Goal: Navigation & Orientation: Find specific page/section

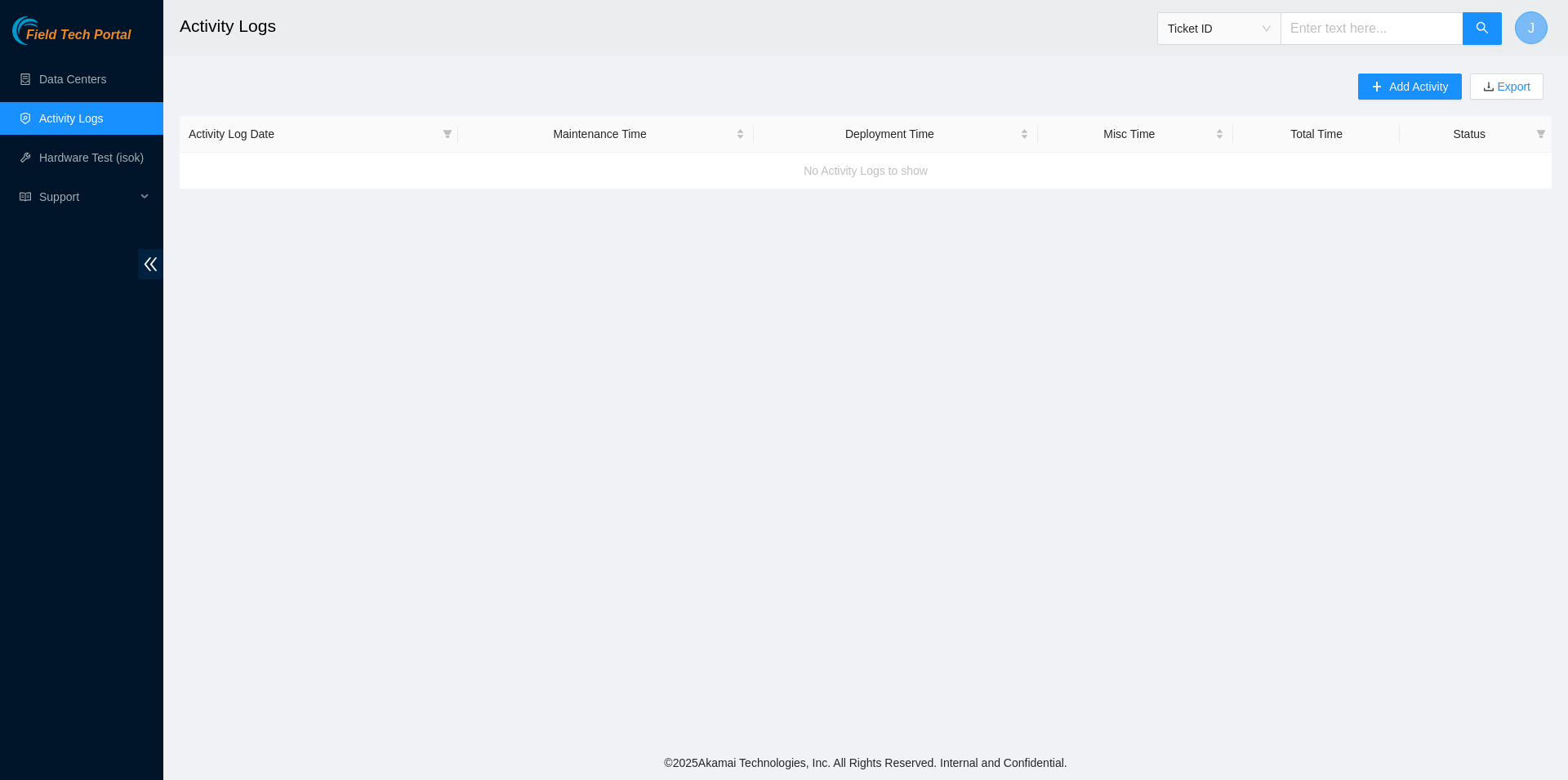
click at [1532, 28] on span "J" at bounding box center [1531, 27] width 6 height 20
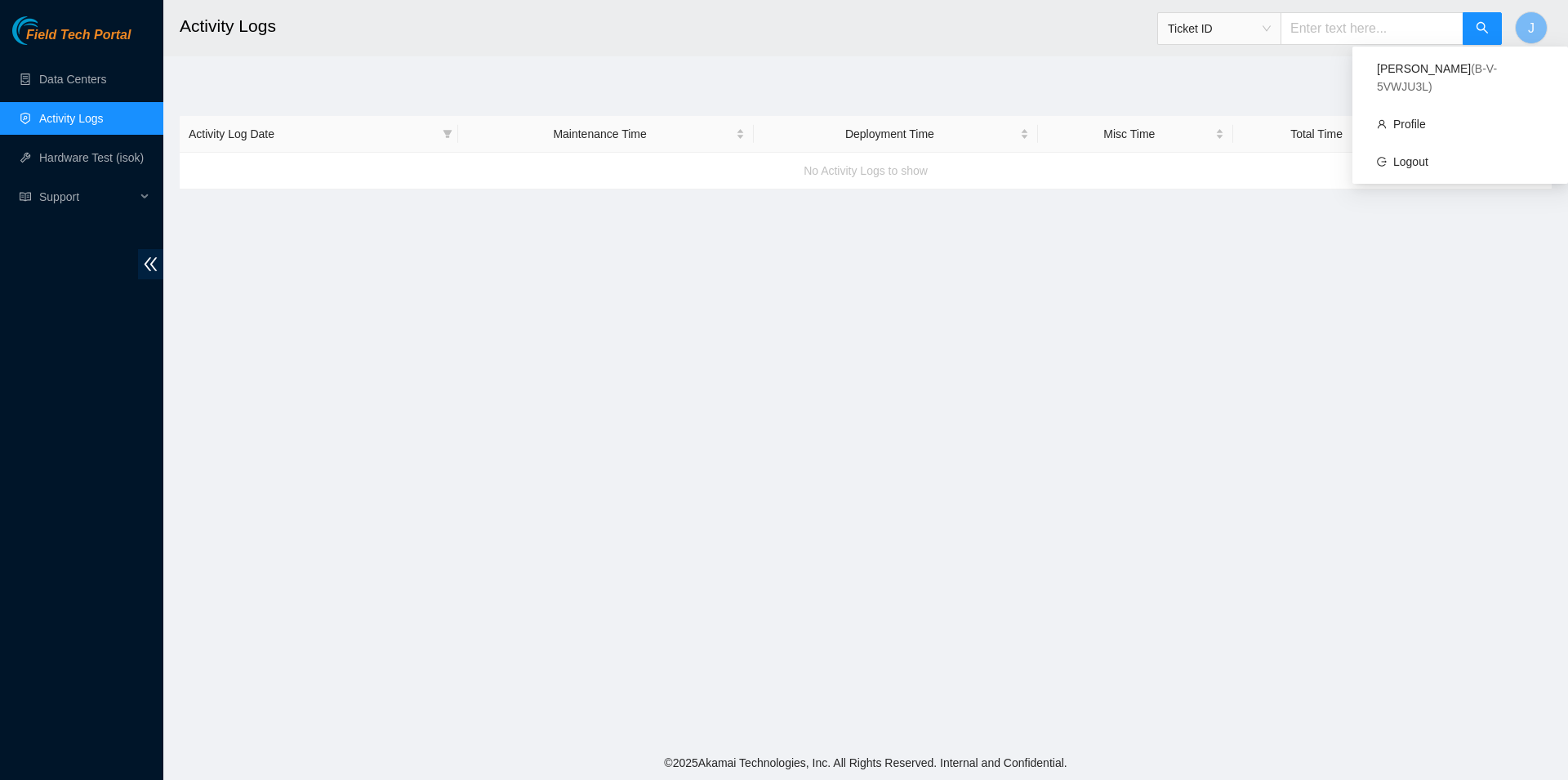
click at [109, 97] on ul "Data Centers Activity Logs Hardware Test (isok) Support" at bounding box center [82, 138] width 163 height 157
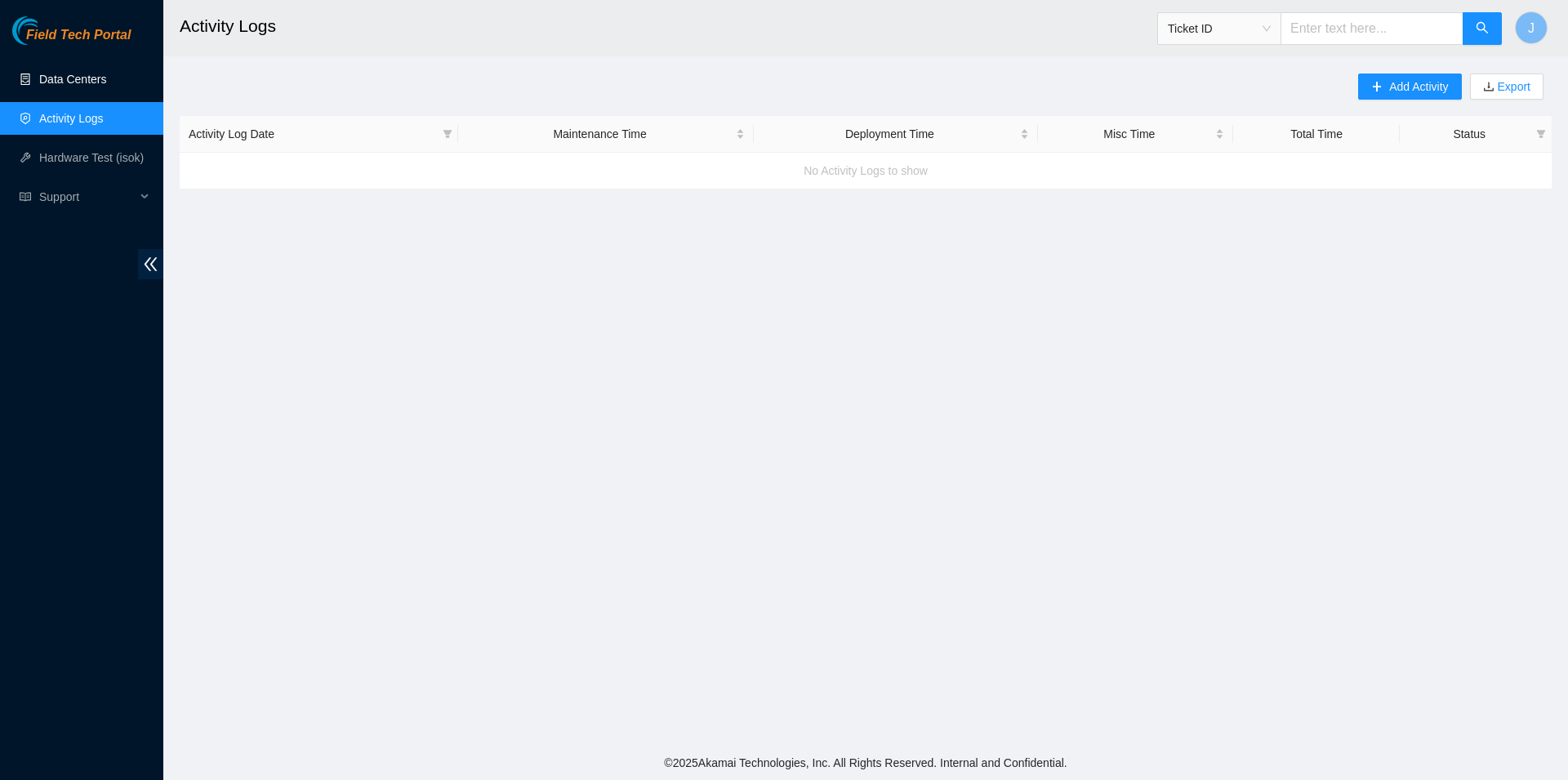
click at [98, 83] on link "Data Centers" at bounding box center [73, 79] width 67 height 13
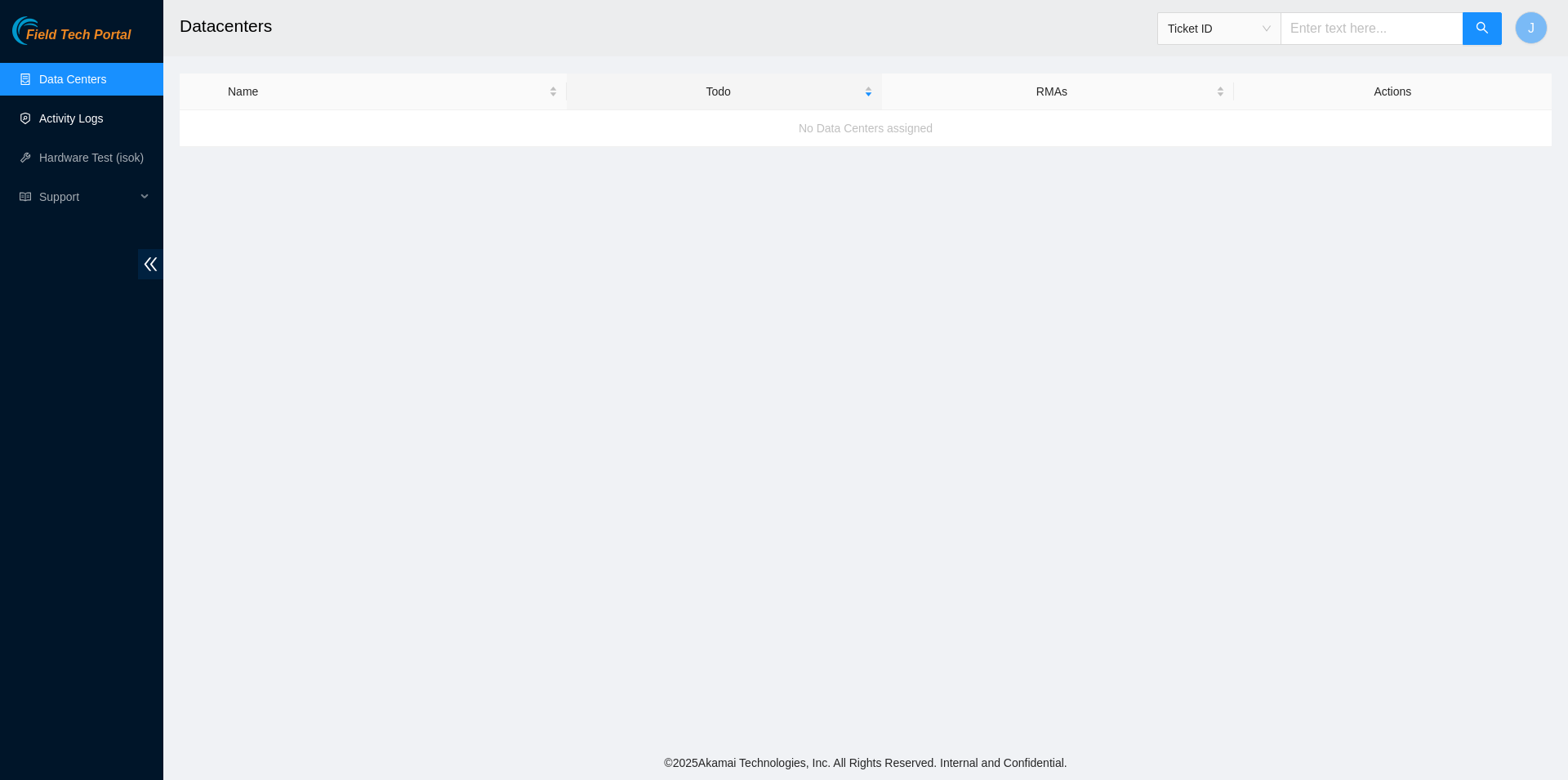
click at [78, 123] on link "Activity Logs" at bounding box center [71, 118] width 64 height 13
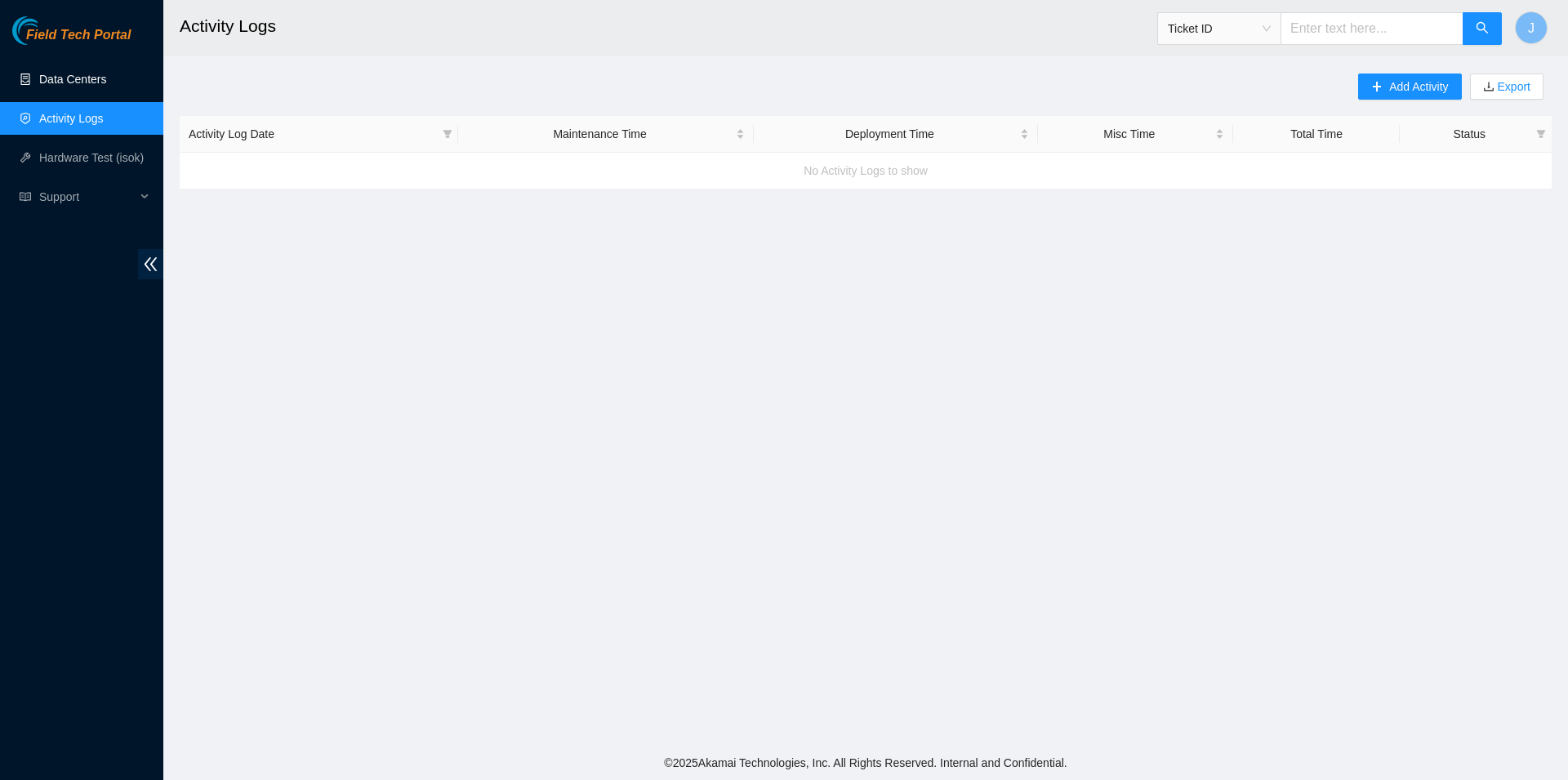
click at [97, 86] on link "Data Centers" at bounding box center [73, 79] width 67 height 13
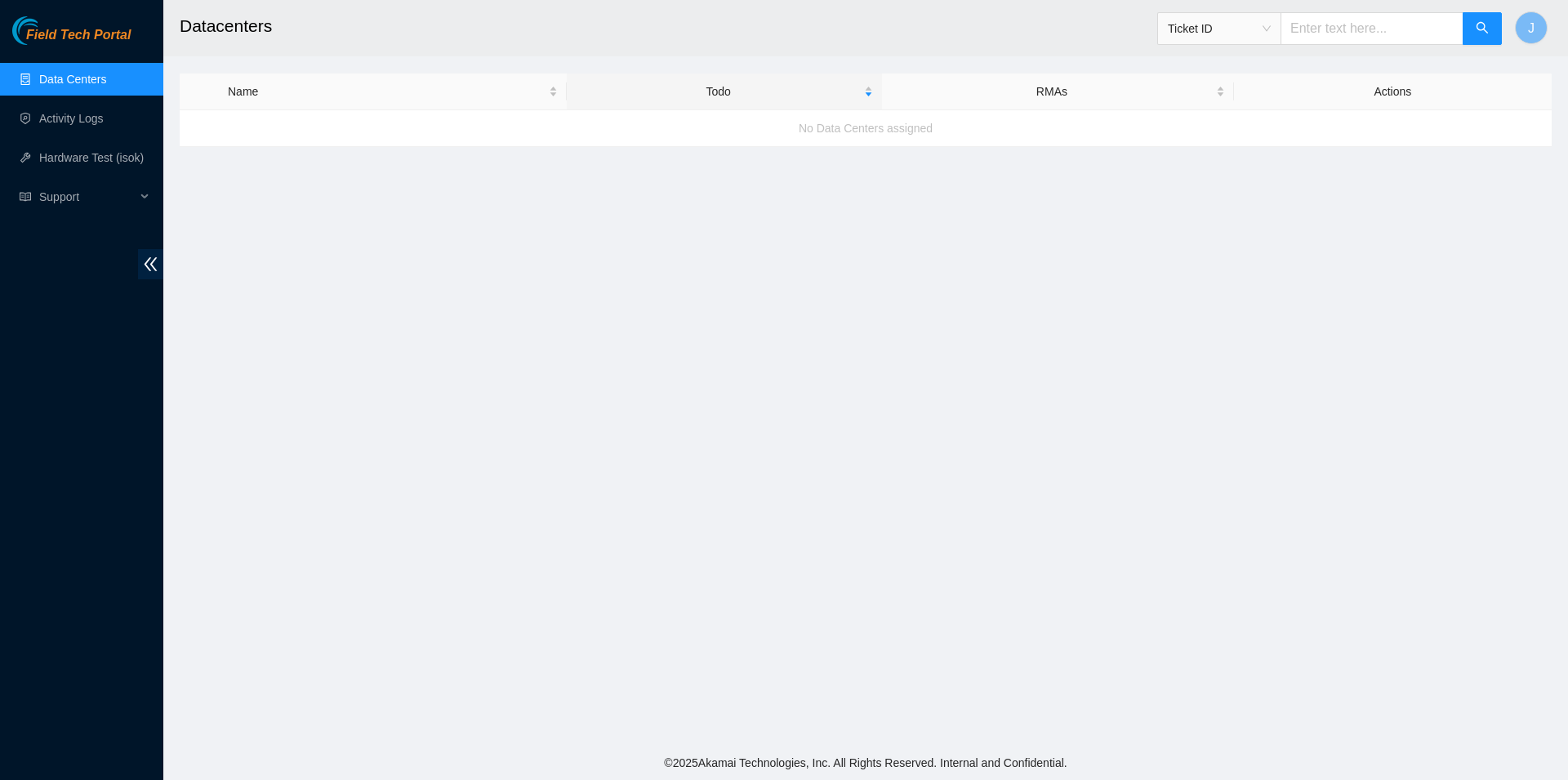
click at [1458, 194] on main "Datacenters Ticket ID J Name Todo RMAs Actions No Data Centers assigned" at bounding box center [866, 372] width 1405 height 746
click at [1529, 27] on button "J" at bounding box center [1531, 27] width 32 height 32
click at [1419, 155] on link "Logout" at bounding box center [1411, 162] width 35 height 13
click at [98, 114] on link "Activity Logs" at bounding box center [71, 118] width 64 height 13
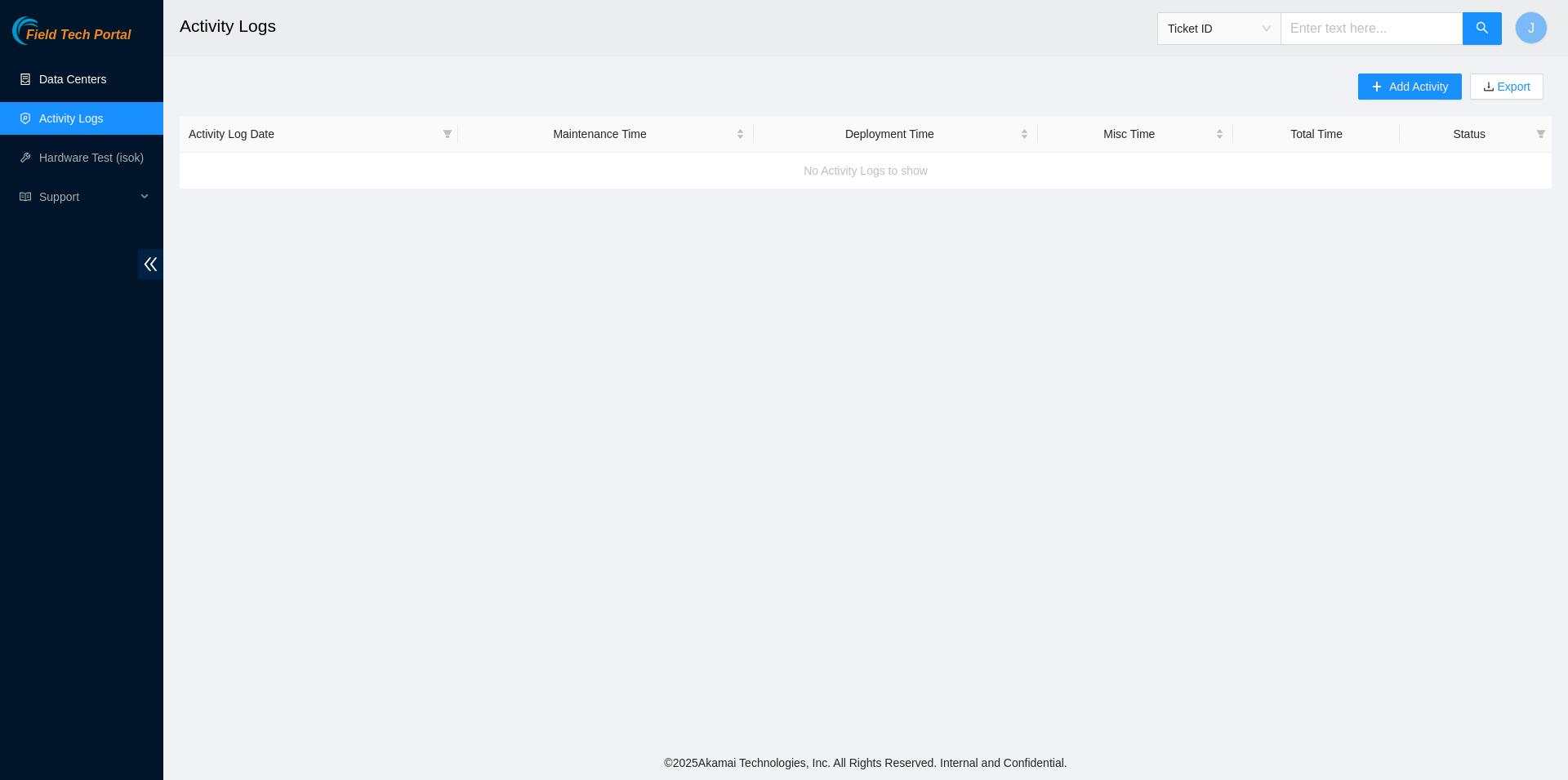
click at [102, 86] on link "Data Centers" at bounding box center [73, 79] width 67 height 13
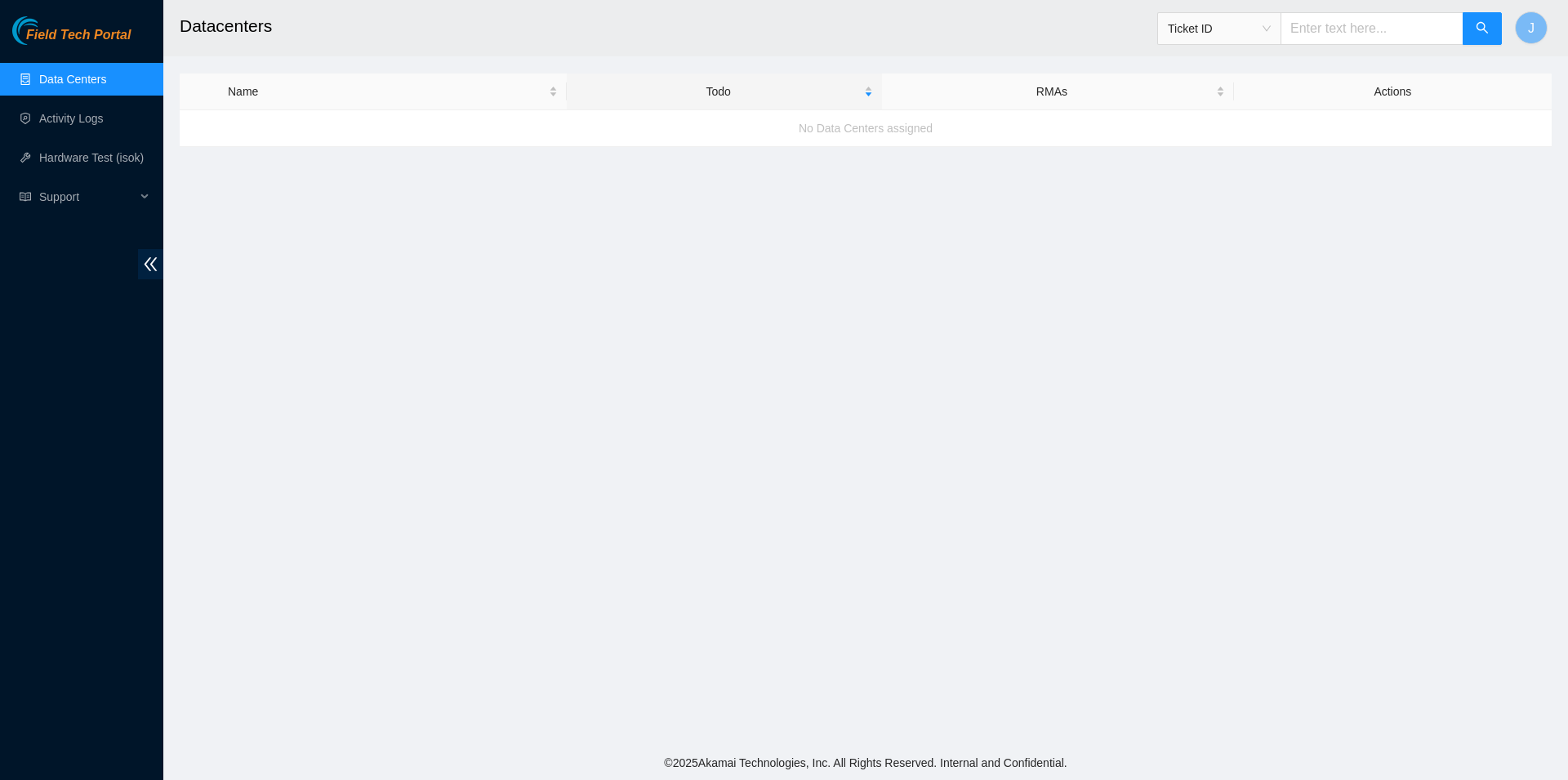
drag, startPoint x: 712, startPoint y: 133, endPoint x: 619, endPoint y: 140, distance: 93.3
click at [703, 135] on div "No Data Centers assigned" at bounding box center [866, 128] width 1372 height 44
click at [744, 110] on div "No Data Centers assigned" at bounding box center [866, 128] width 1372 height 44
click at [739, 100] on div "Todo" at bounding box center [724, 91] width 298 height 18
click at [436, 93] on div "Name" at bounding box center [393, 91] width 330 height 18
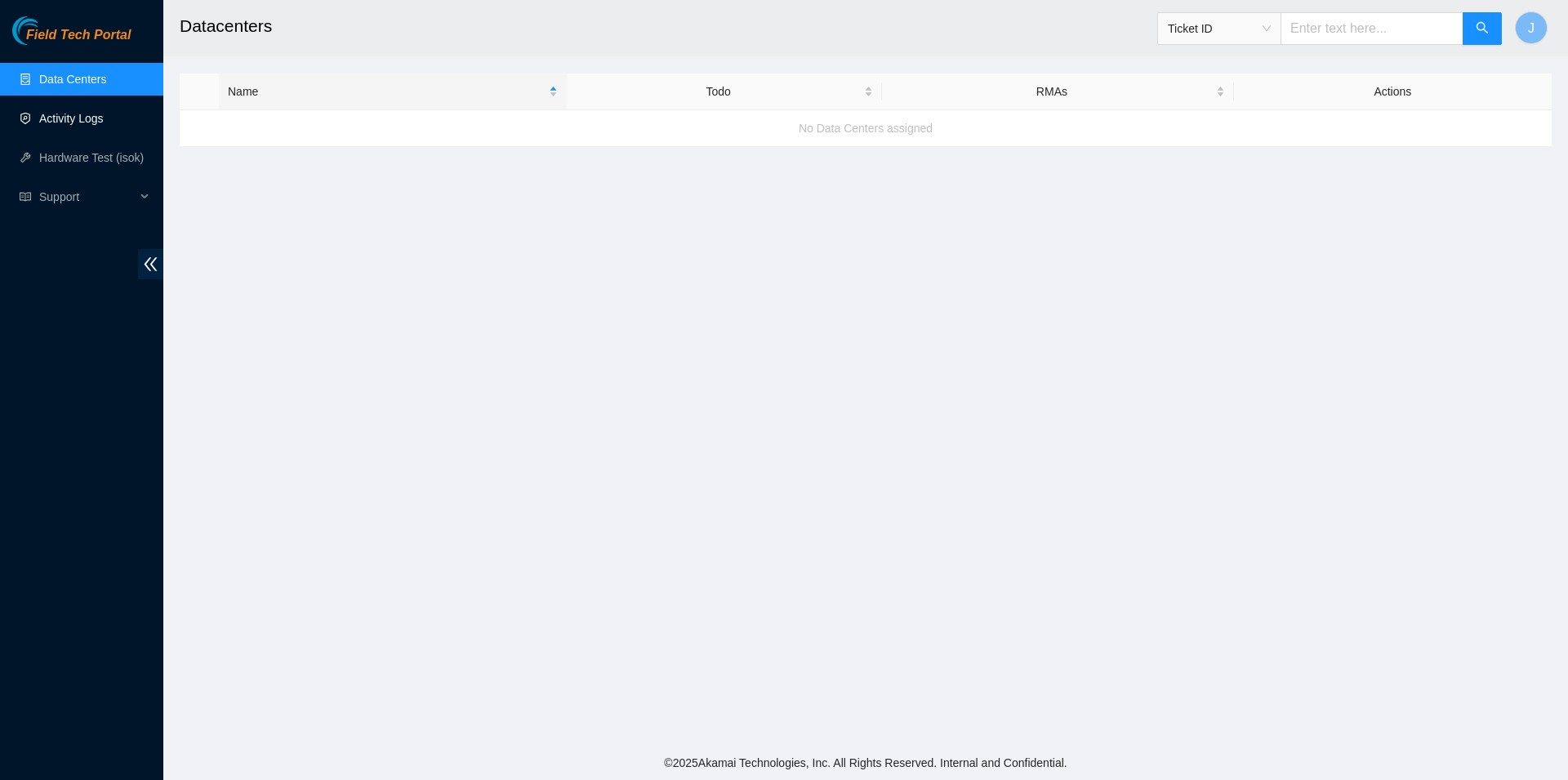
click at [104, 112] on link "Activity Logs" at bounding box center [71, 118] width 64 height 13
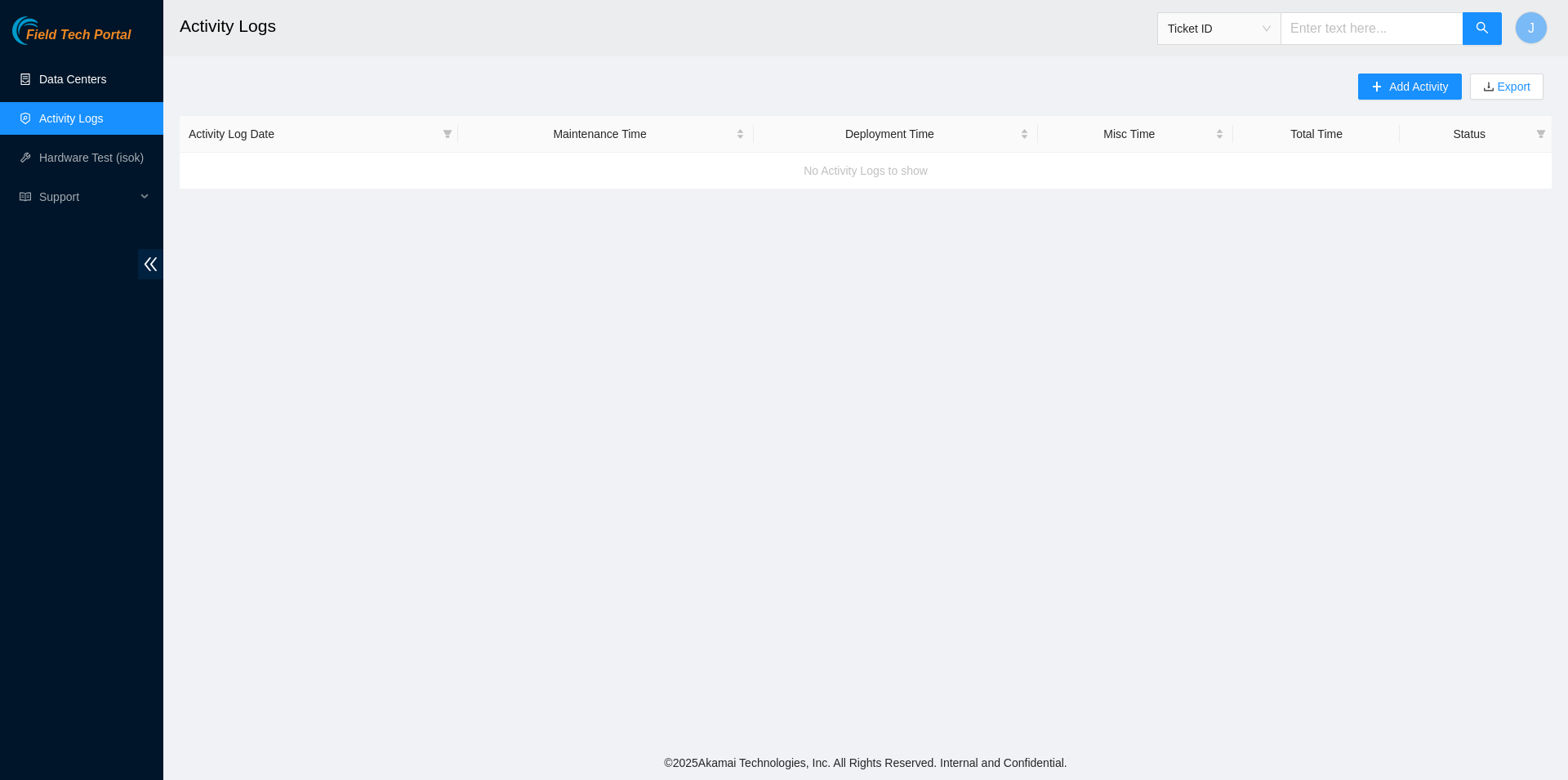
click at [106, 86] on link "Data Centers" at bounding box center [73, 79] width 67 height 13
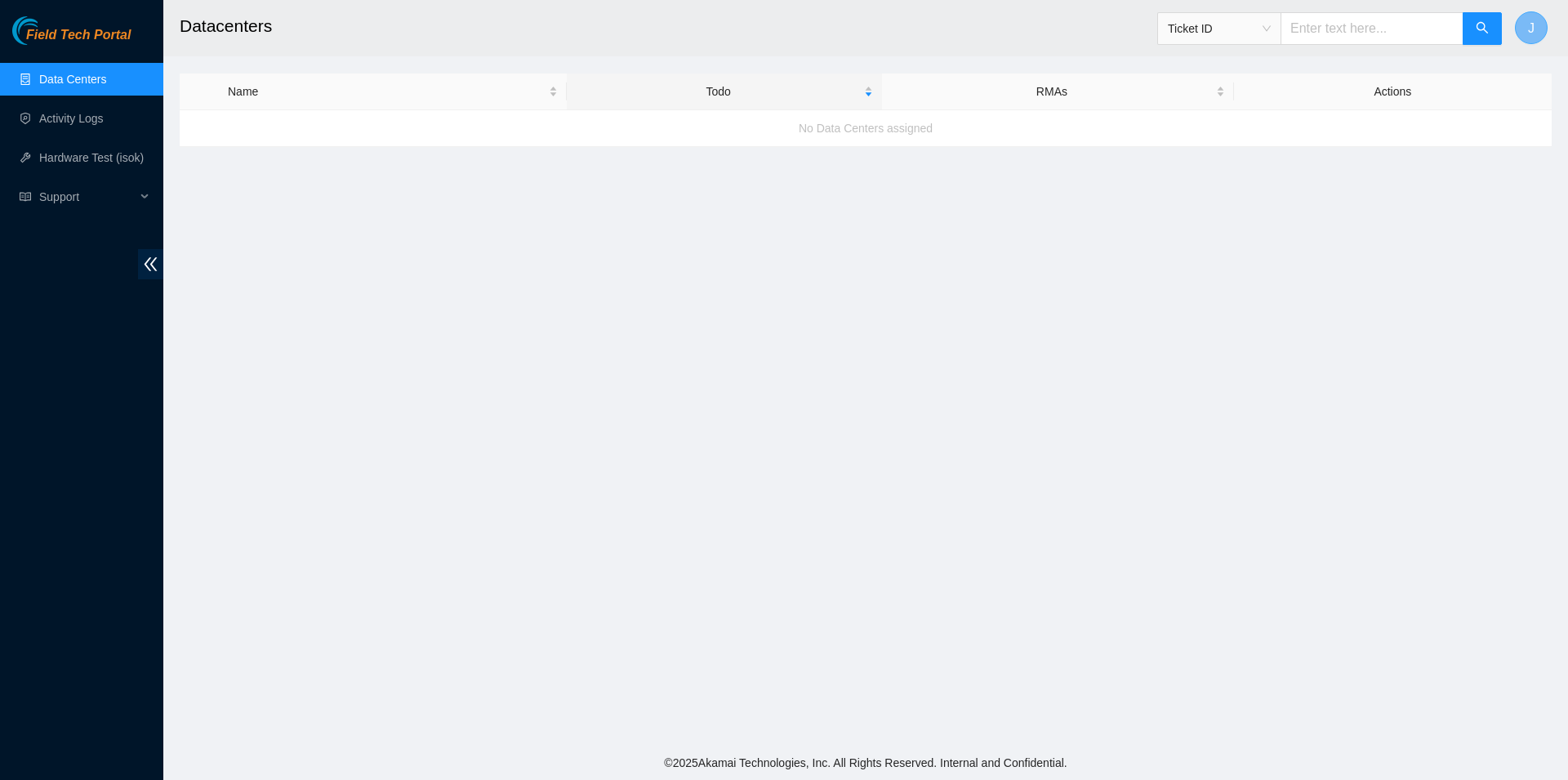
click at [1540, 25] on button "J" at bounding box center [1531, 27] width 32 height 32
click at [1417, 155] on link "Logout" at bounding box center [1411, 162] width 35 height 13
click at [68, 112] on link "Activity Logs" at bounding box center [71, 118] width 64 height 13
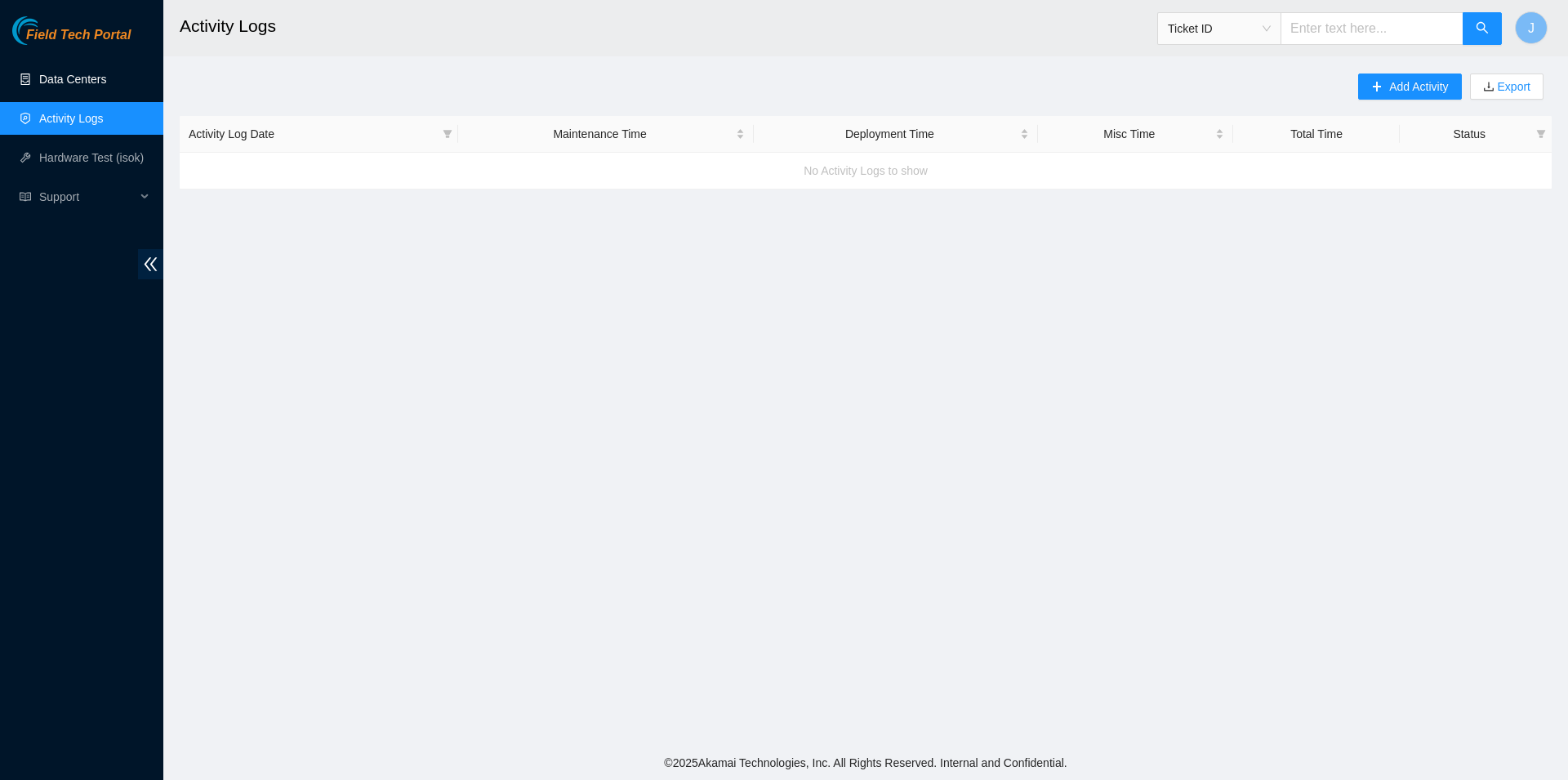
click at [106, 82] on link "Data Centers" at bounding box center [73, 79] width 67 height 13
